Goal: Find specific page/section: Find specific page/section

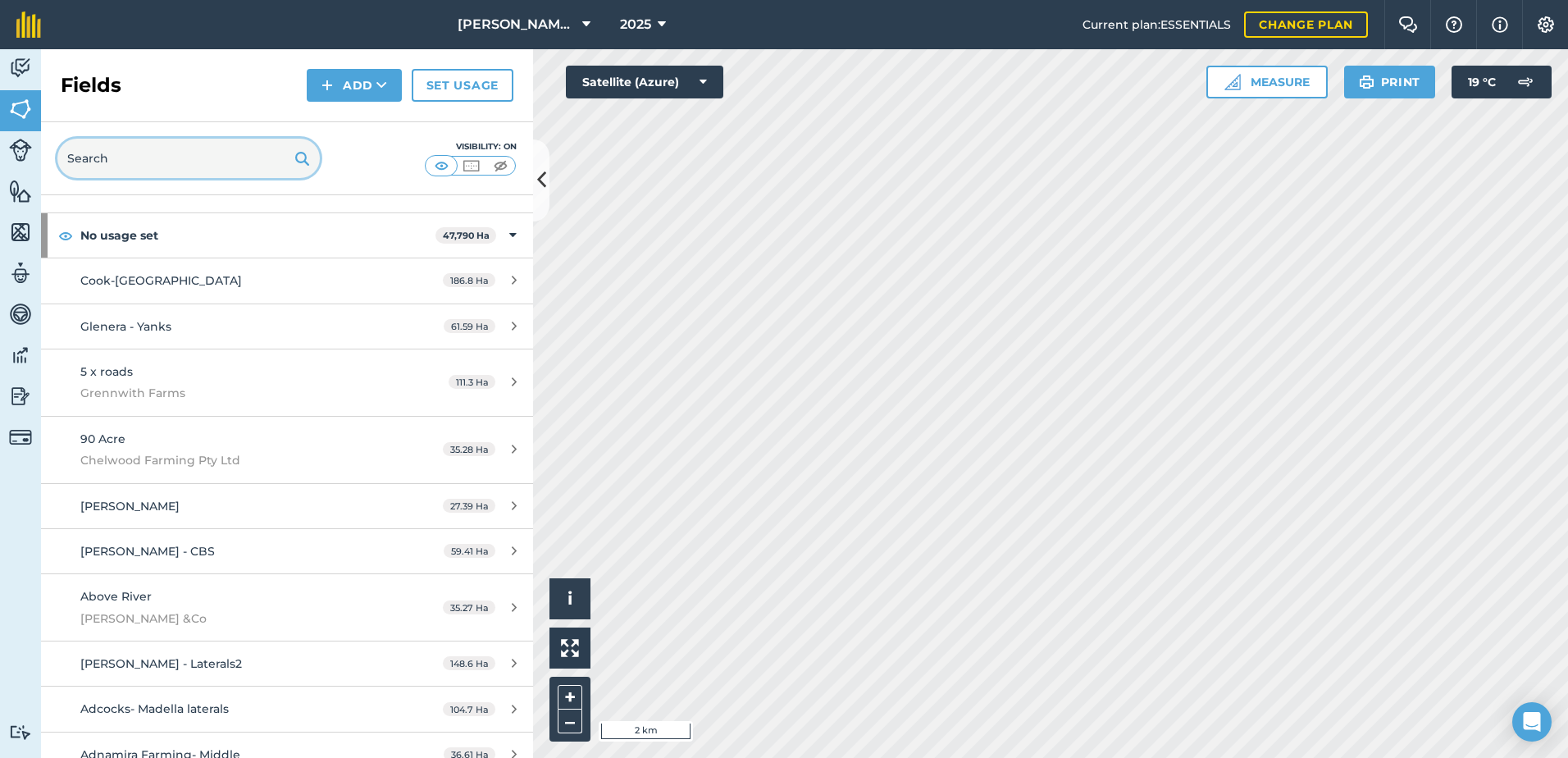
click at [185, 161] on input "text" at bounding box center [188, 158] width 263 height 40
click at [188, 164] on input "text" at bounding box center [188, 158] width 263 height 40
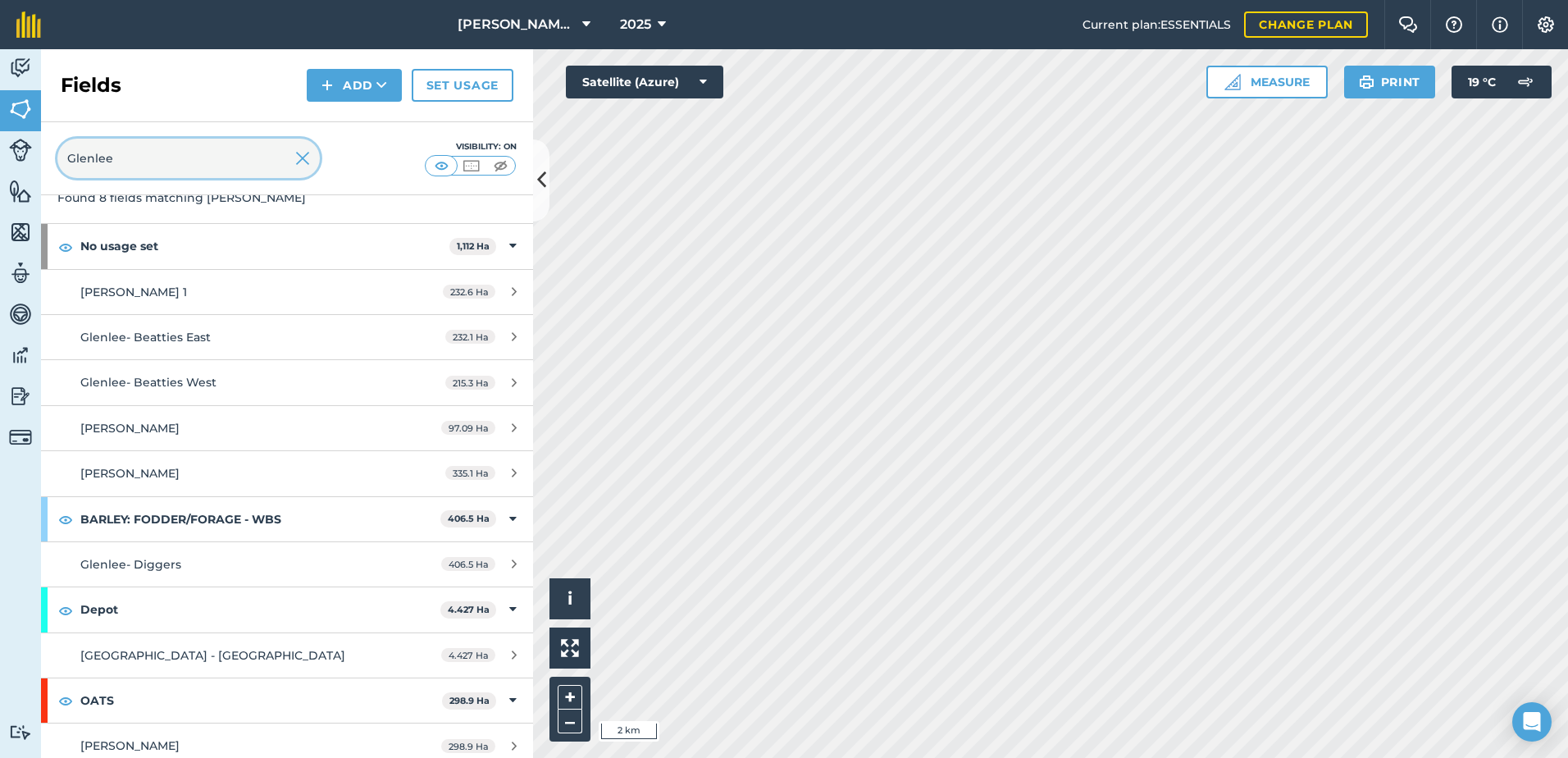
scroll to position [110, 0]
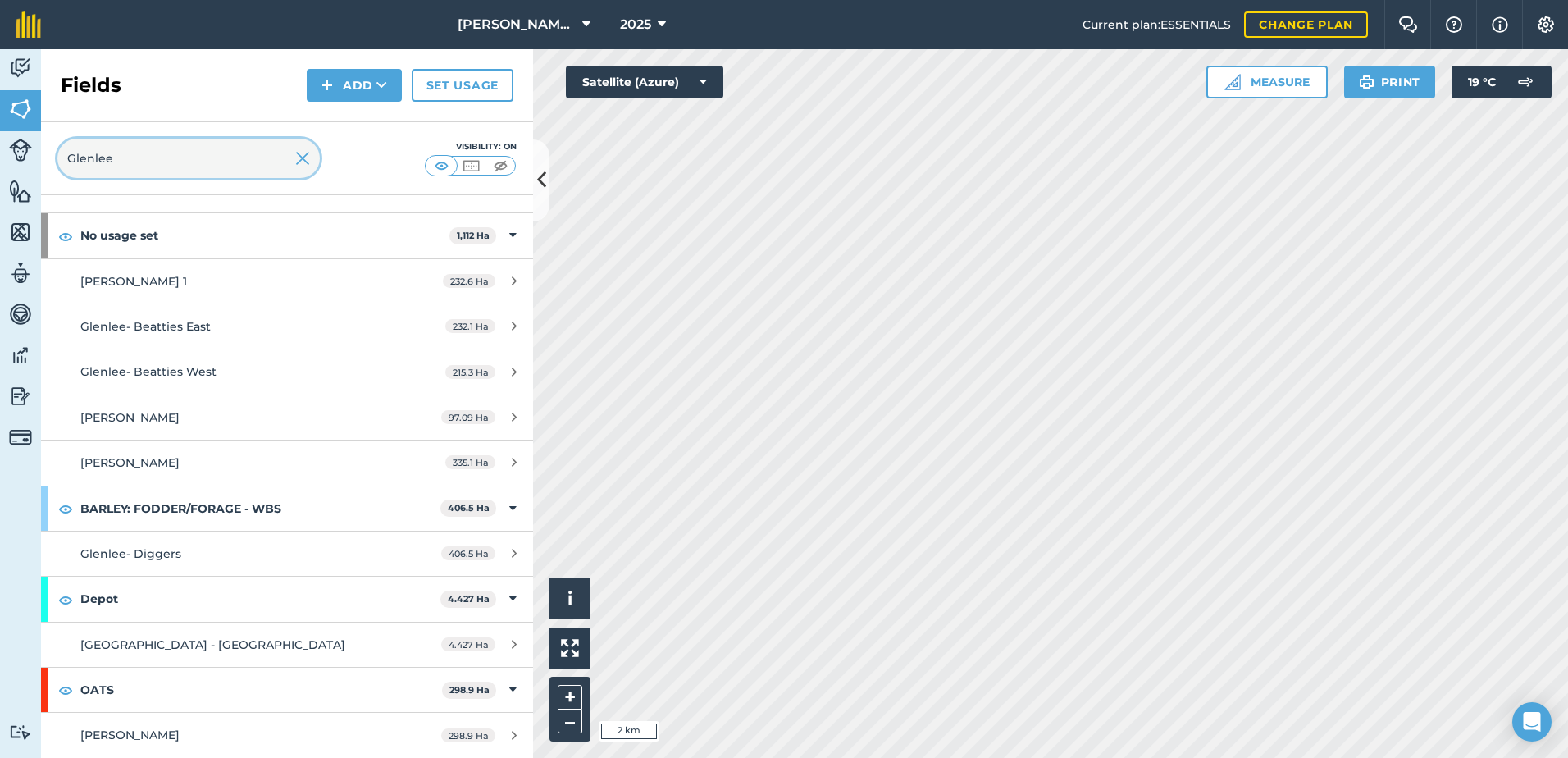
type input "Glenlee"
